Goal: Task Accomplishment & Management: Use online tool/utility

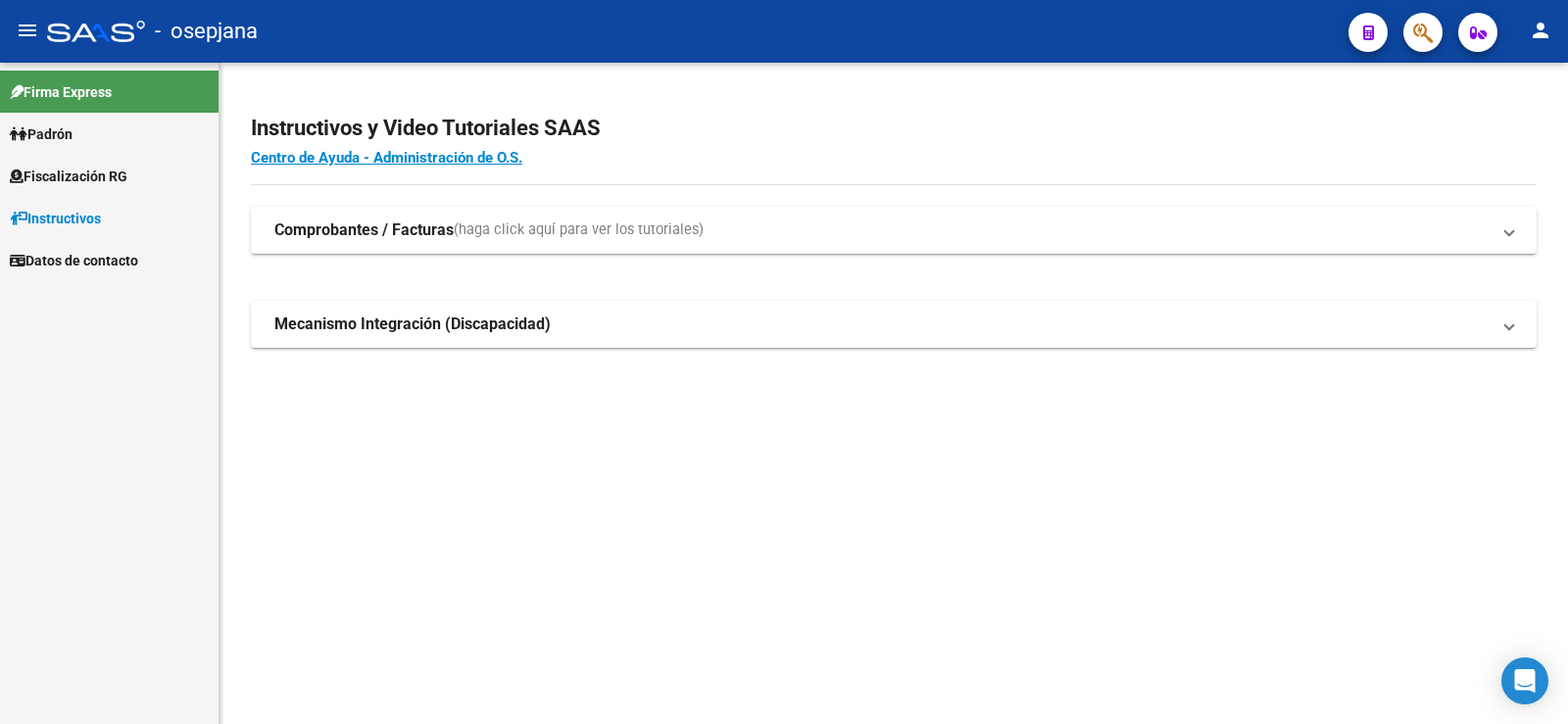
click at [60, 176] on span "Fiscalización RG" at bounding box center [68, 177] width 117 height 22
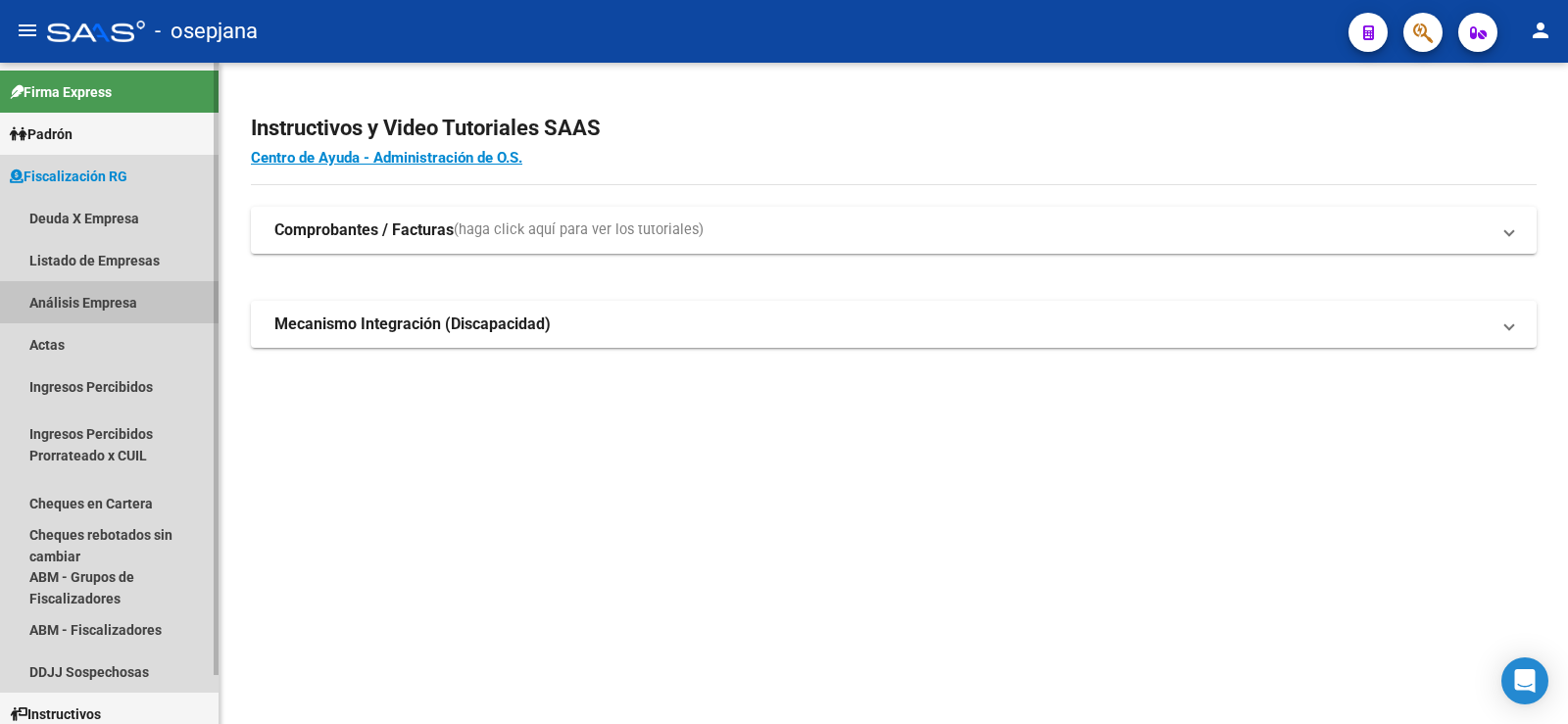
click at [70, 302] on link "Análisis Empresa" at bounding box center [109, 302] width 218 height 42
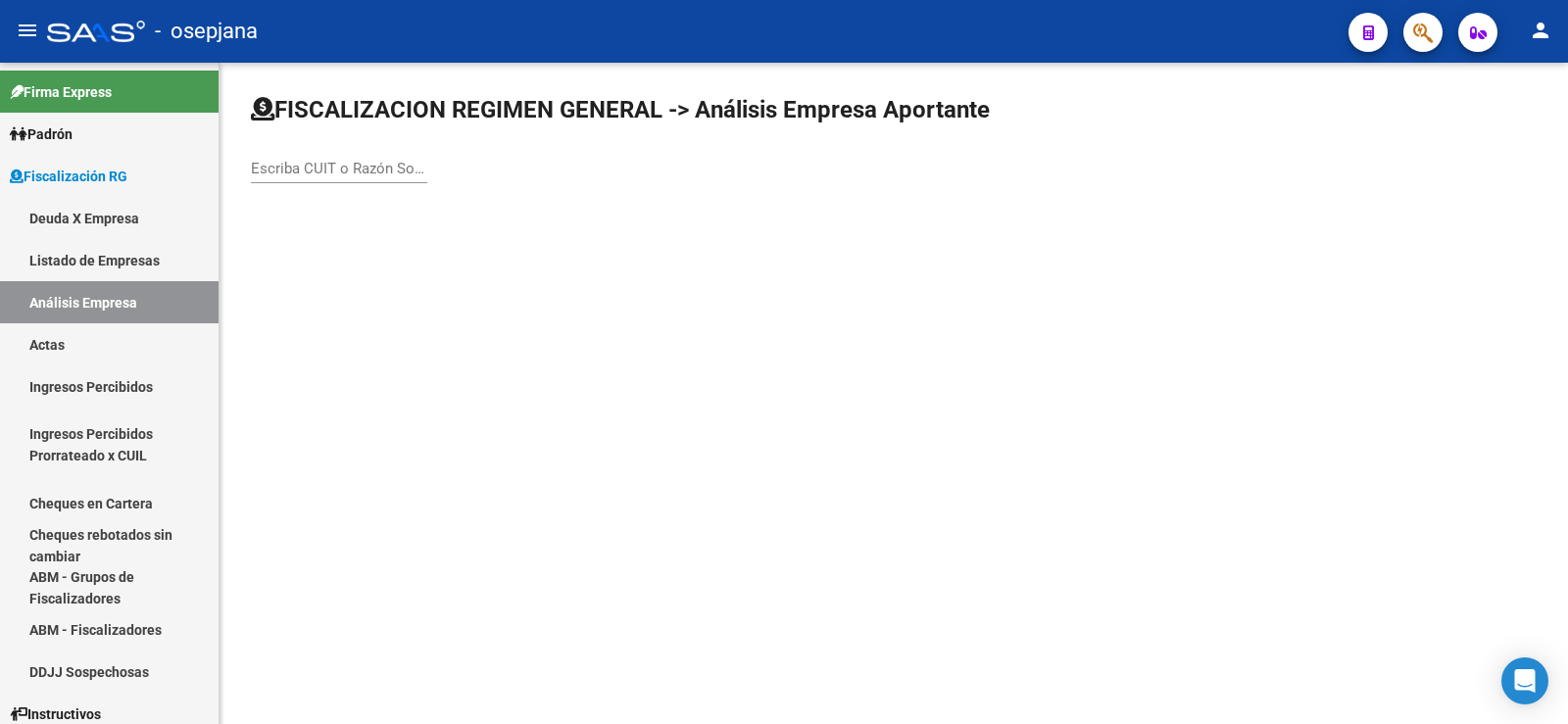
click at [321, 180] on div "Escriba CUIT o Razón Social para buscar" at bounding box center [339, 162] width 177 height 42
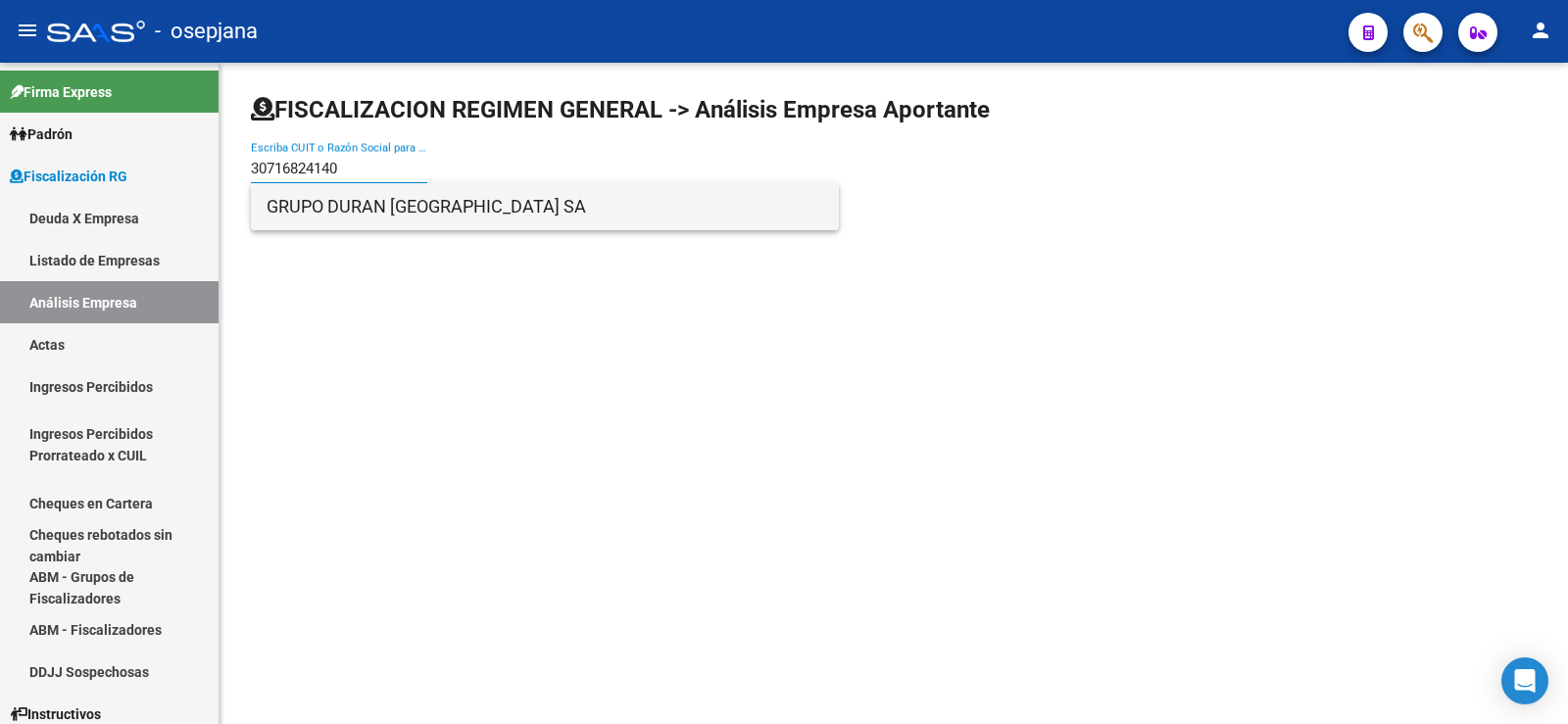
type input "30716824140"
click at [379, 204] on span "GRUPO DURAN [GEOGRAPHIC_DATA] SA" at bounding box center [545, 206] width 557 height 47
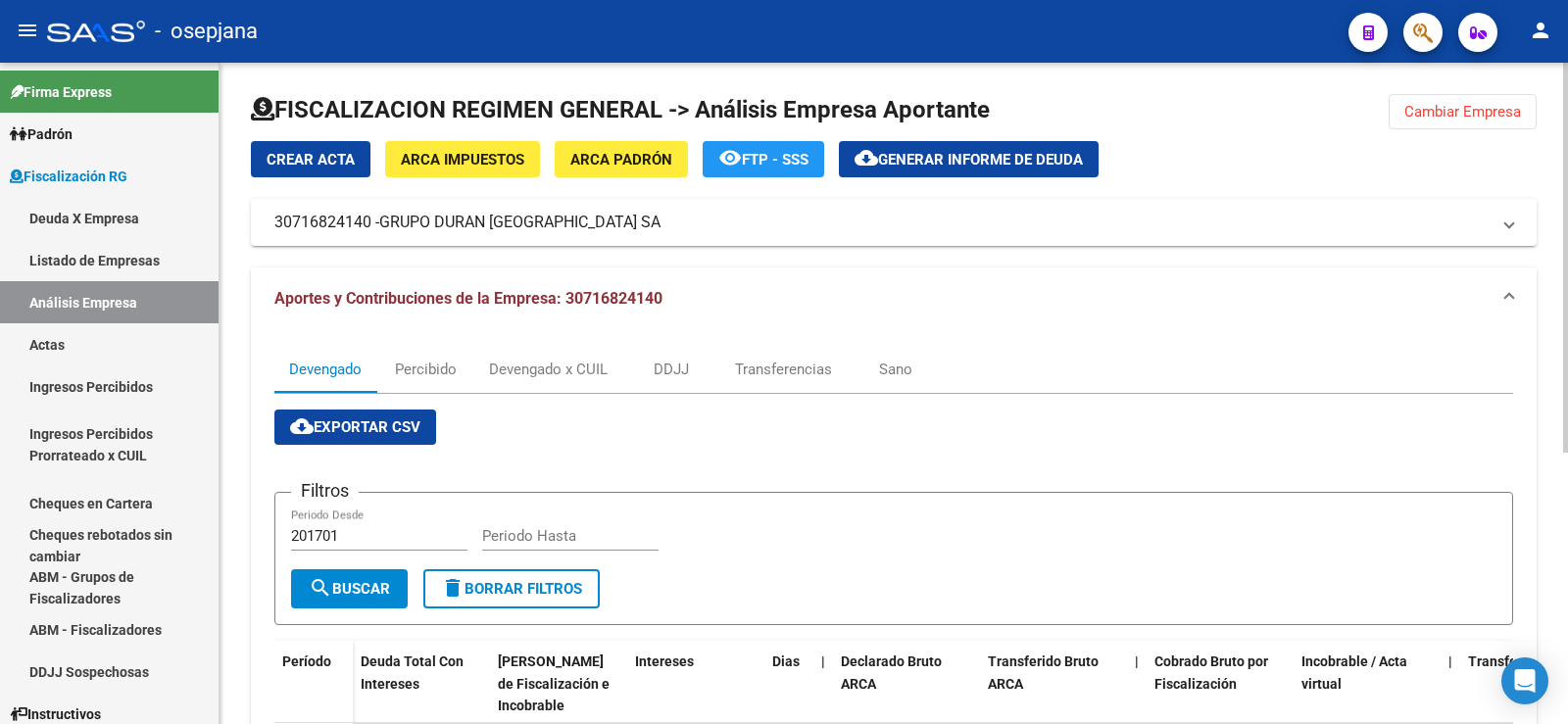
click at [930, 158] on span "Generar informe de deuda" at bounding box center [980, 160] width 204 height 18
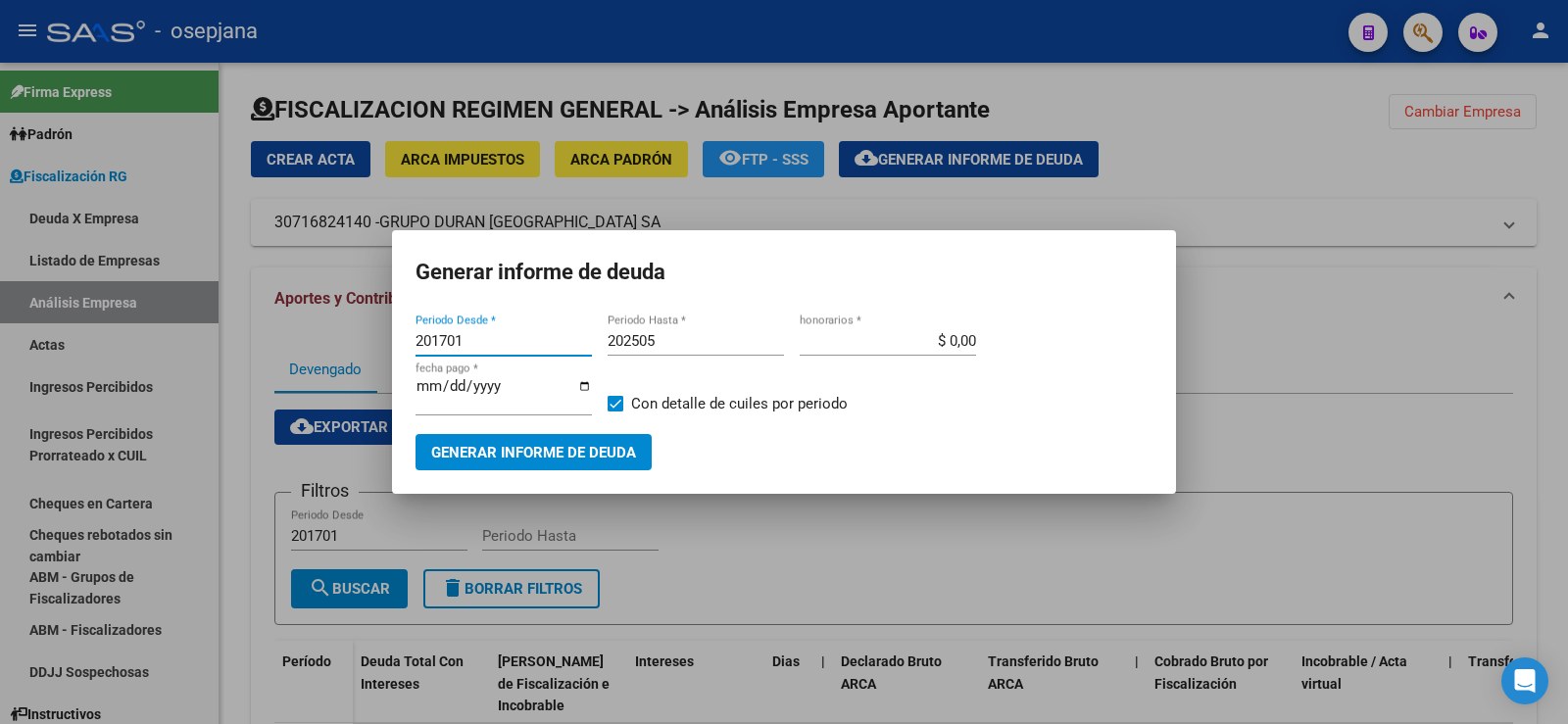
click at [461, 342] on input "201701" at bounding box center [504, 341] width 177 height 18
click at [464, 342] on input "201701" at bounding box center [504, 341] width 177 height 18
click at [439, 343] on input "201701" at bounding box center [504, 341] width 177 height 18
type input "202406"
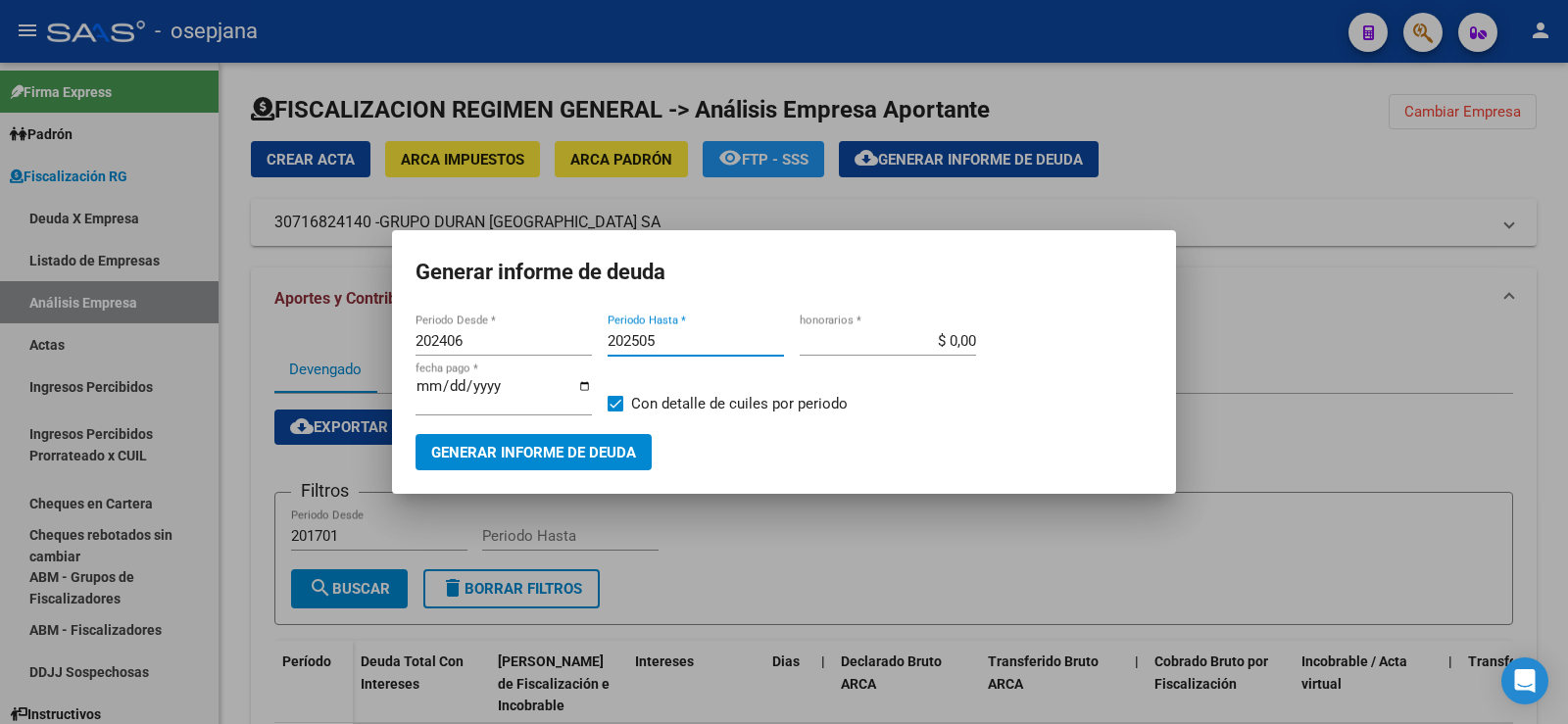
click at [663, 342] on input "202505" at bounding box center [696, 341] width 177 height 18
type input "202507"
click at [961, 346] on input "$ 0,00" at bounding box center [888, 341] width 177 height 18
type input "$ 10,00"
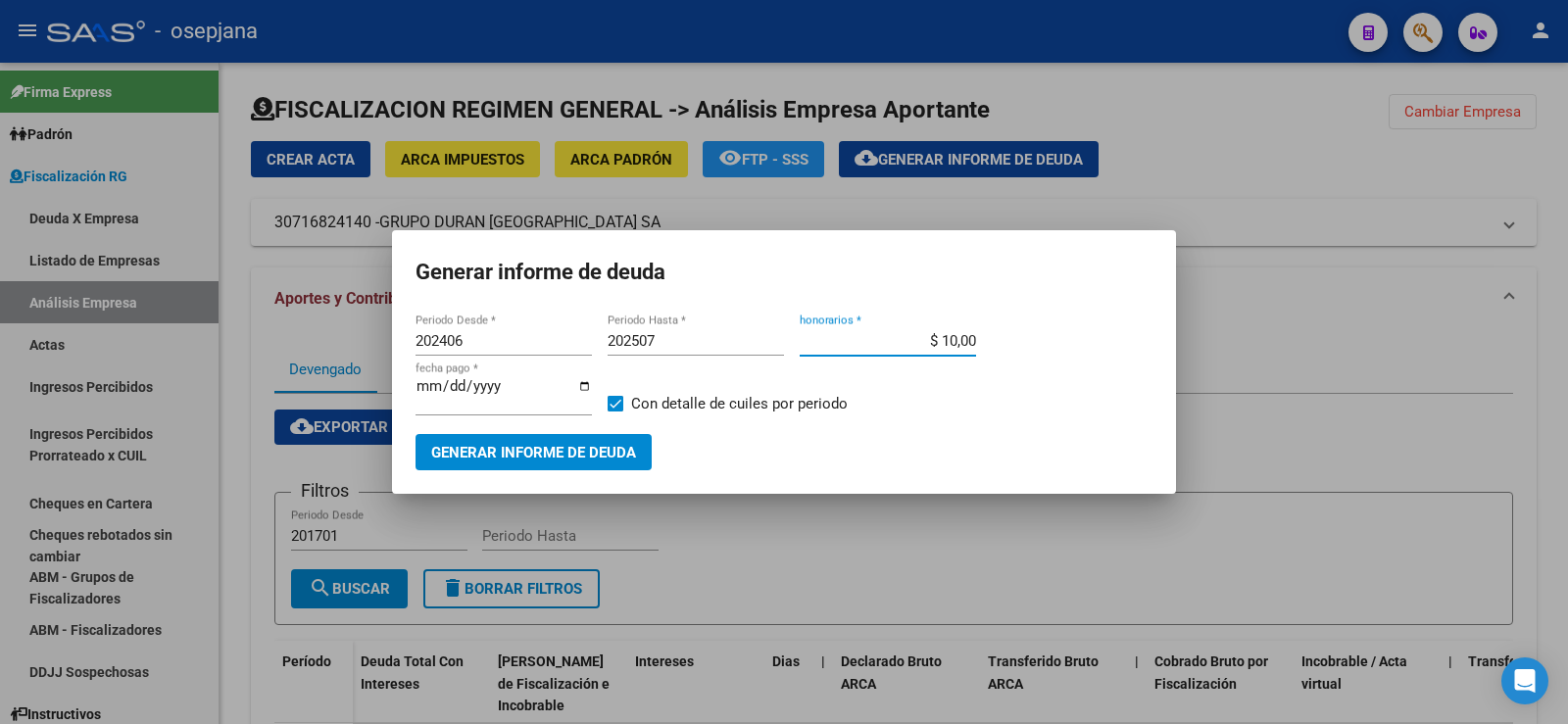
click at [451, 387] on input "[DATE]" at bounding box center [504, 394] width 177 height 32
type input "[DATE]"
click at [526, 449] on span "Generar informe de deuda" at bounding box center [533, 452] width 204 height 18
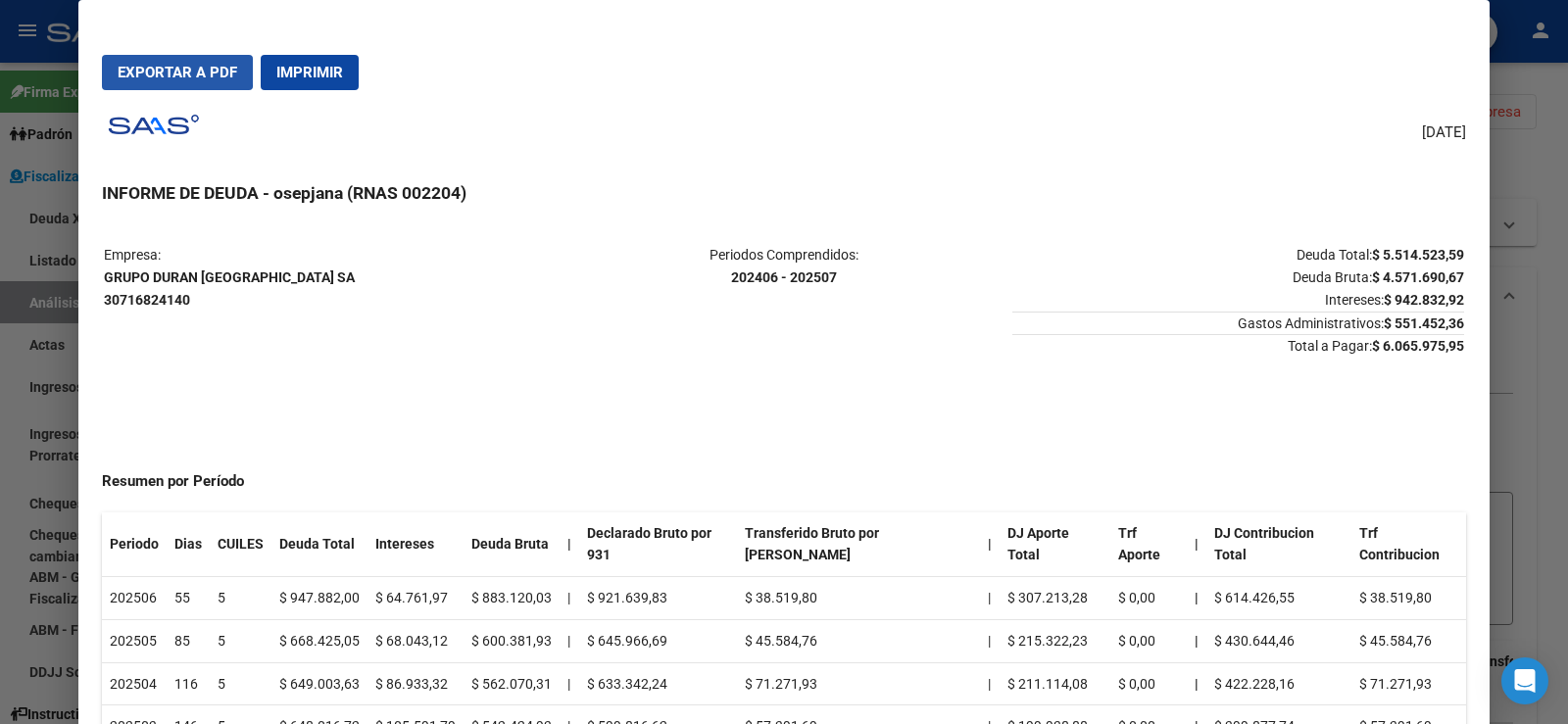
click at [177, 71] on span "Exportar a PDF" at bounding box center [177, 72] width 119 height 18
